Goal: Task Accomplishment & Management: Manage account settings

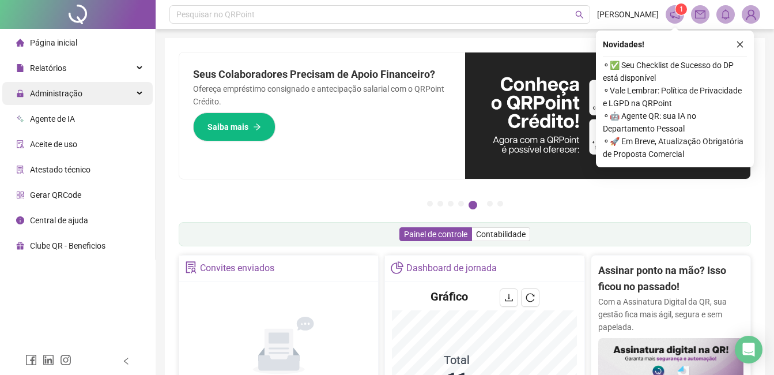
click at [85, 92] on div "Administração" at bounding box center [77, 93] width 150 height 23
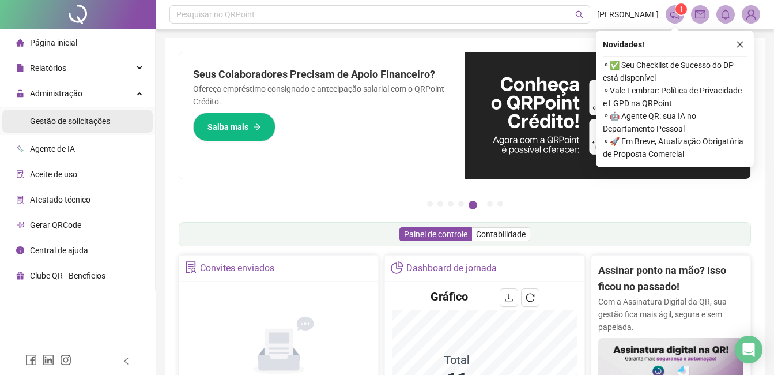
click at [75, 119] on span "Gestão de solicitações" at bounding box center [70, 120] width 80 height 9
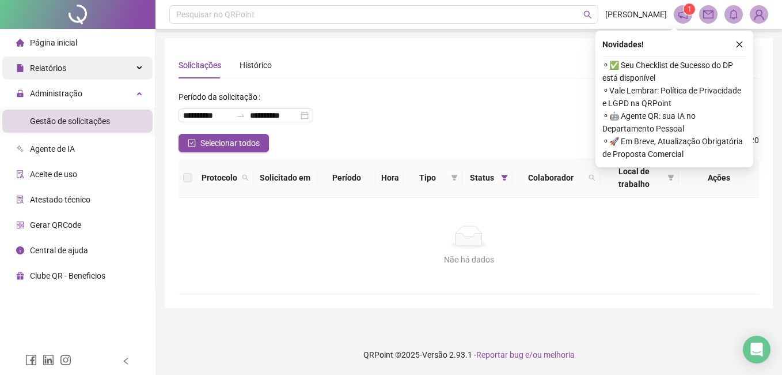
click at [73, 75] on div "Relatórios" at bounding box center [77, 67] width 150 height 23
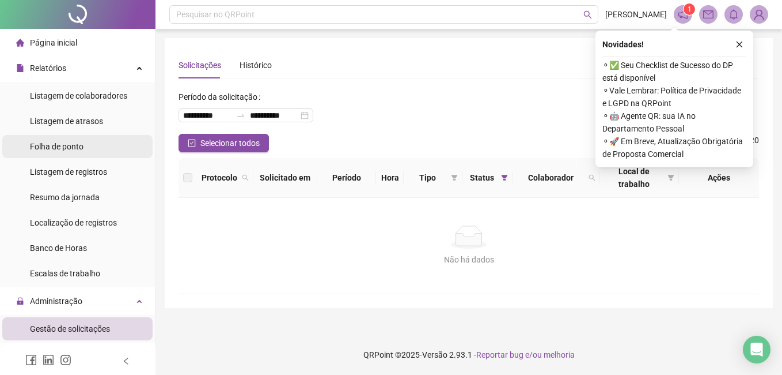
click at [62, 145] on span "Folha de ponto" at bounding box center [57, 146] width 54 height 9
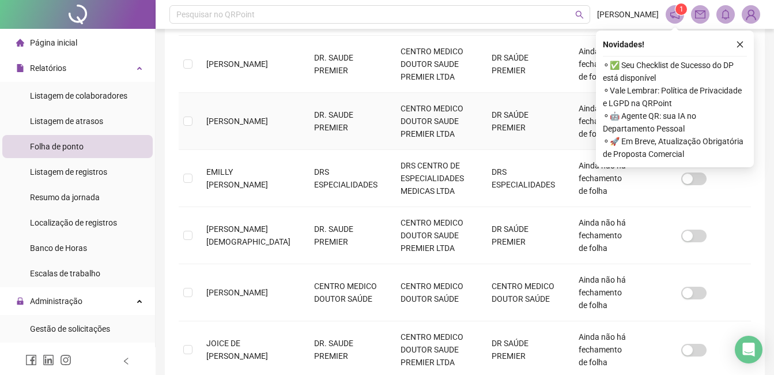
click at [245, 120] on td "[PERSON_NAME]" at bounding box center [251, 121] width 108 height 57
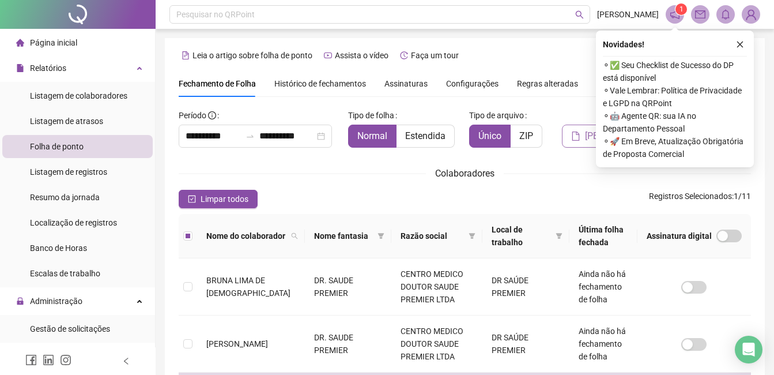
click at [580, 131] on icon "file" at bounding box center [575, 135] width 9 height 9
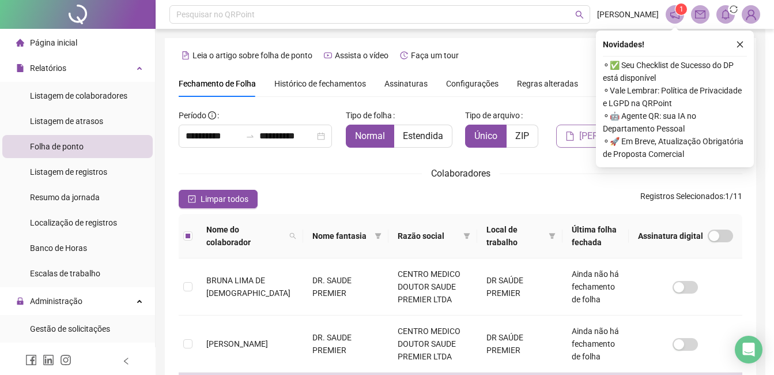
scroll to position [49, 0]
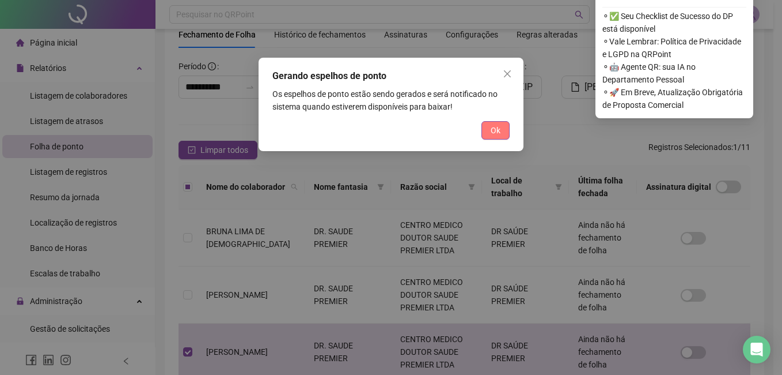
click at [482, 130] on button "Ok" at bounding box center [496, 130] width 28 height 18
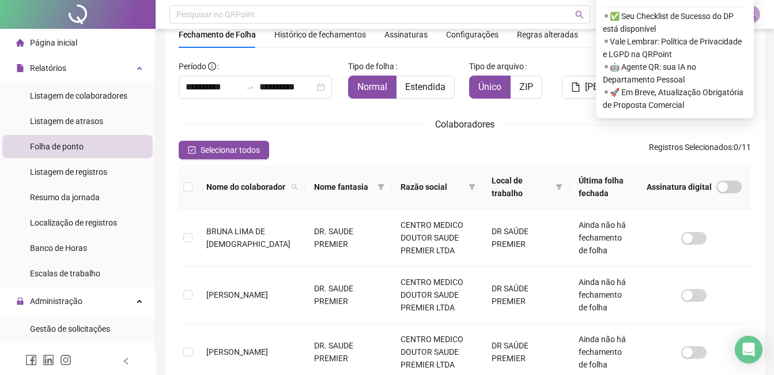
click at [743, 40] on span "⚬ Vale Lembrar: Política de Privacidade e LGPD na QRPoint" at bounding box center [675, 47] width 144 height 25
click at [745, 10] on span "⚬ ✅ Seu Checklist de Sucesso do DP está disponível" at bounding box center [675, 22] width 144 height 25
click at [743, 9] on div "⚬ ✅ Seu Checklist de Sucesso do DP está disponível ⚬ Vale Lembrar: Política de …" at bounding box center [675, 59] width 144 height 104
click at [742, 9] on div "⚬ ✅ Seu Checklist de Sucesso do DP está disponível ⚬ Vale Lembrar: Política de …" at bounding box center [675, 59] width 144 height 104
copy span "DP"
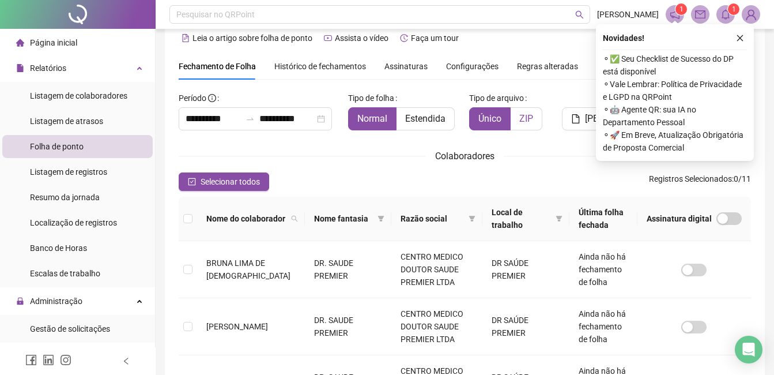
scroll to position [0, 0]
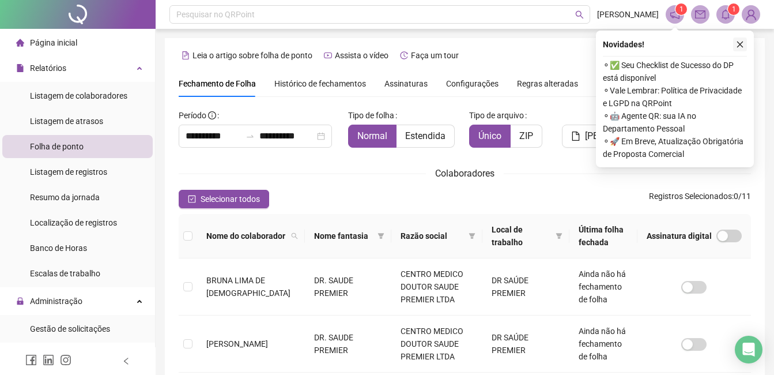
click at [742, 41] on icon "close" at bounding box center [740, 44] width 8 height 8
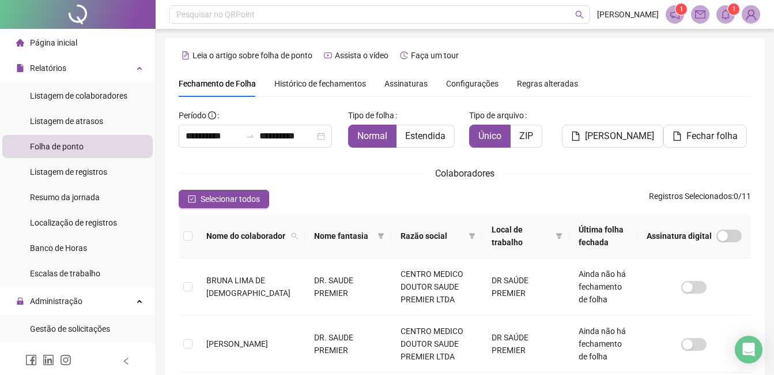
click at [710, 18] on div "1 1" at bounding box center [712, 14] width 94 height 18
click at [720, 16] on icon "bell" at bounding box center [725, 14] width 10 height 10
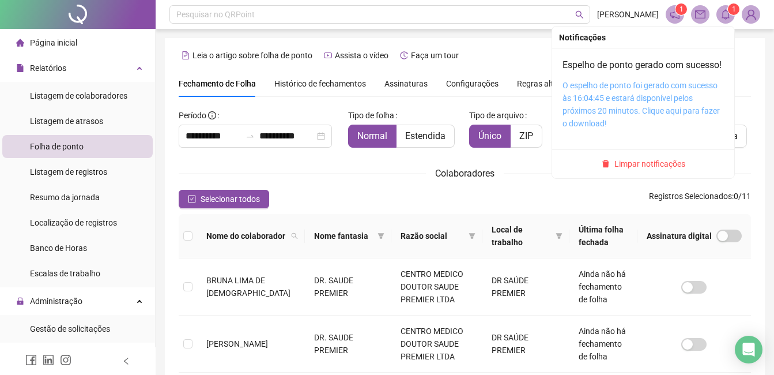
click at [600, 100] on link "O espelho de ponto foi gerado com sucesso às 16:04:45 e estará disponível pelos…" at bounding box center [640, 104] width 157 height 47
